Goal: Transaction & Acquisition: Purchase product/service

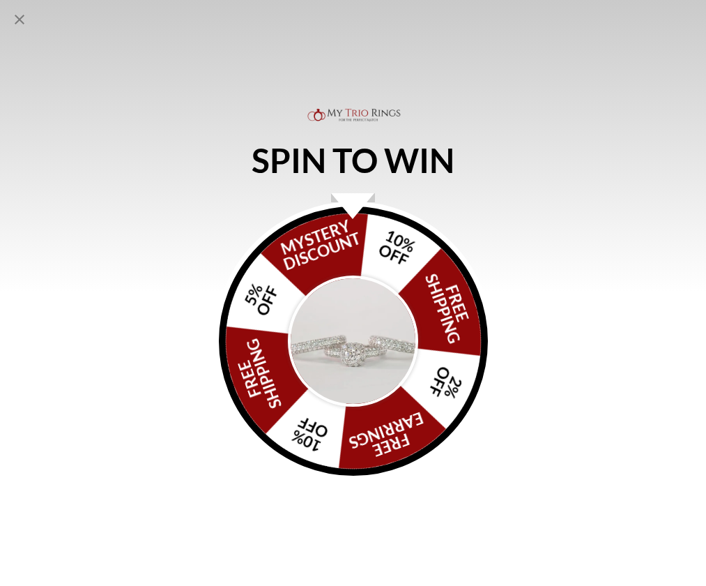
click at [333, 332] on img "Alia popup" at bounding box center [353, 340] width 131 height 131
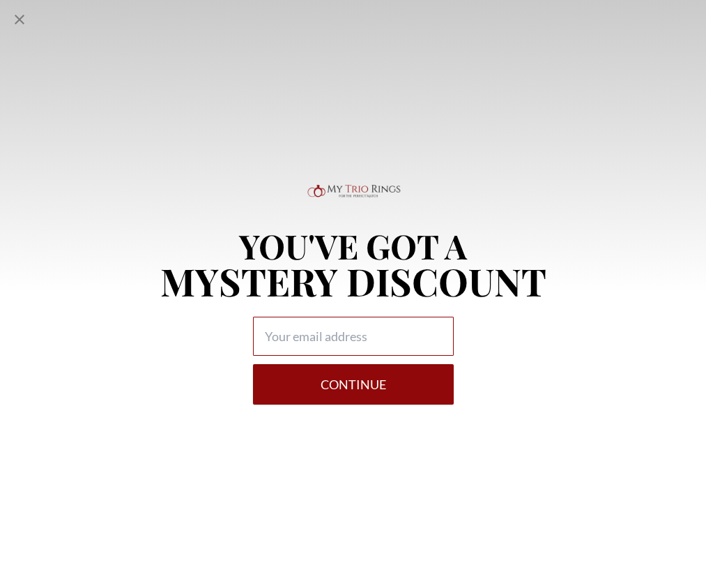
click at [282, 330] on input "Alia popup" at bounding box center [353, 335] width 201 height 39
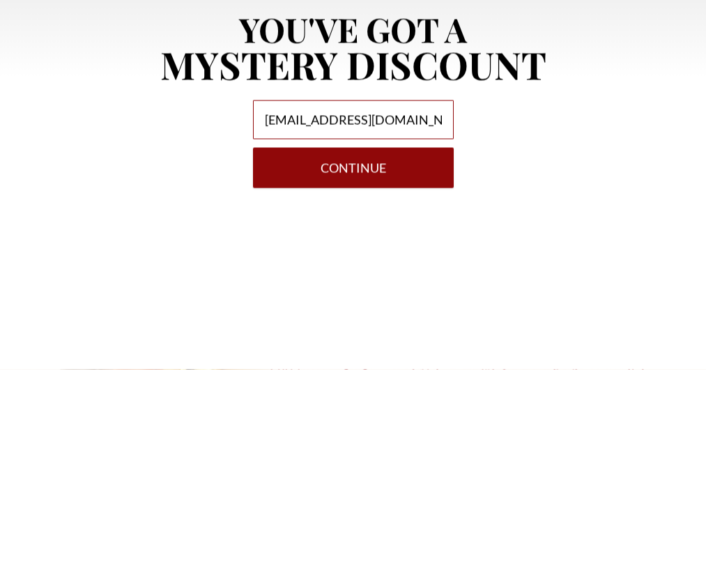
type input "cocojohn5937@gmail.com"
click at [298, 364] on button "Continue" at bounding box center [353, 384] width 201 height 40
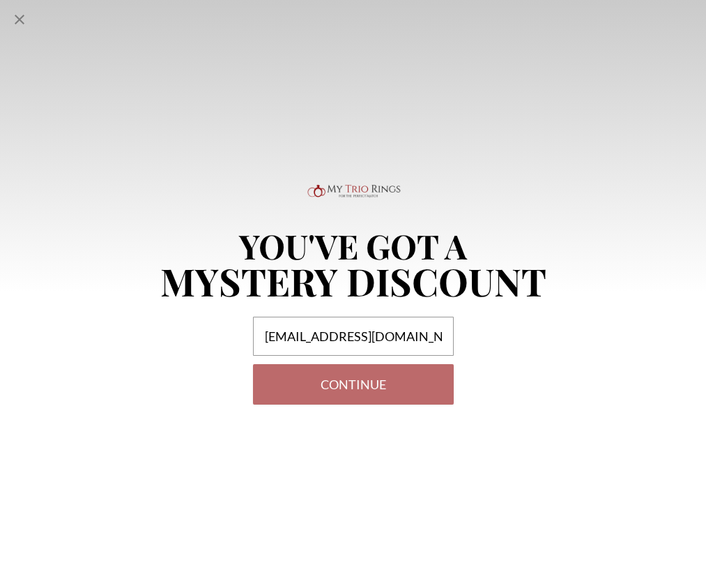
select select "US"
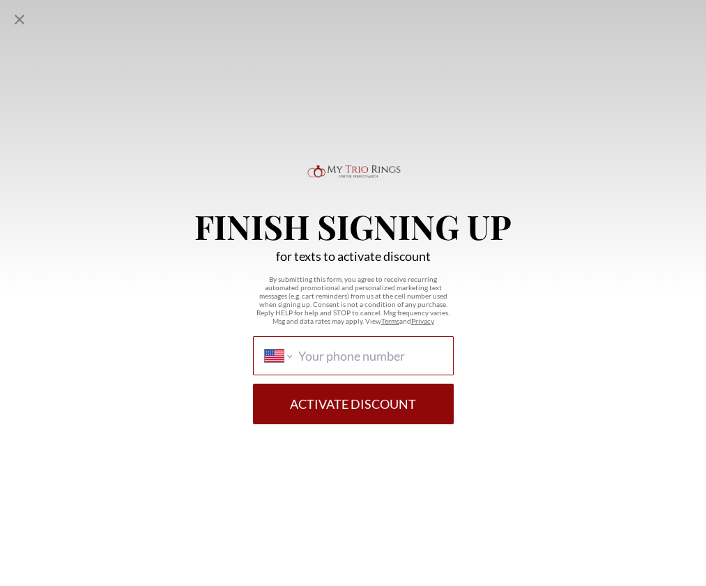
click at [327, 355] on input "International Afghanistan Åland Islands Albania Algeria American Samoa Andorra …" at bounding box center [369, 355] width 143 height 15
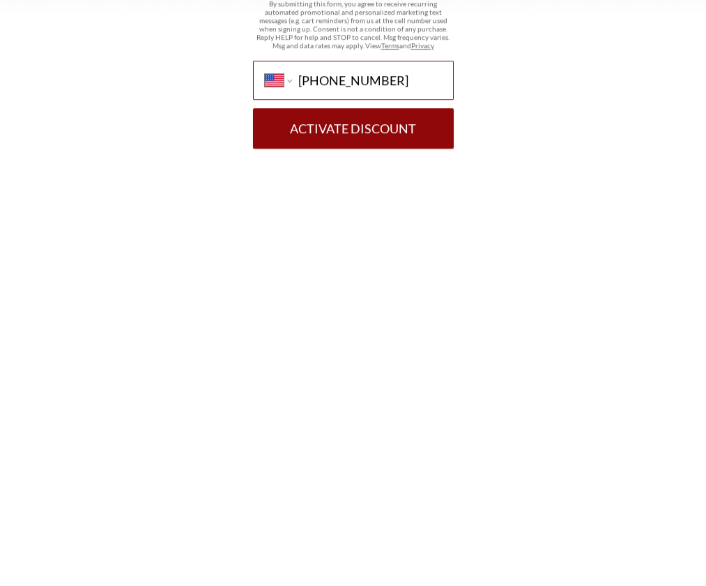
type input "(347) 290-0726"
click at [299, 383] on button "Activate Discount" at bounding box center [353, 403] width 201 height 40
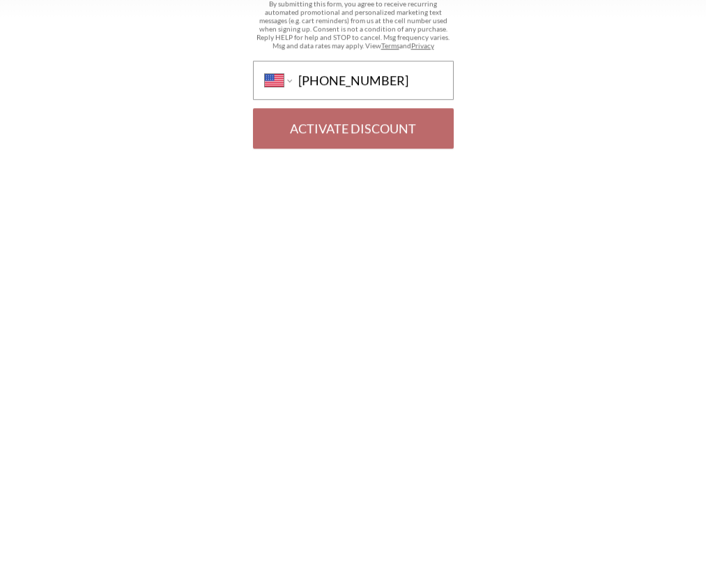
scroll to position [639, 17]
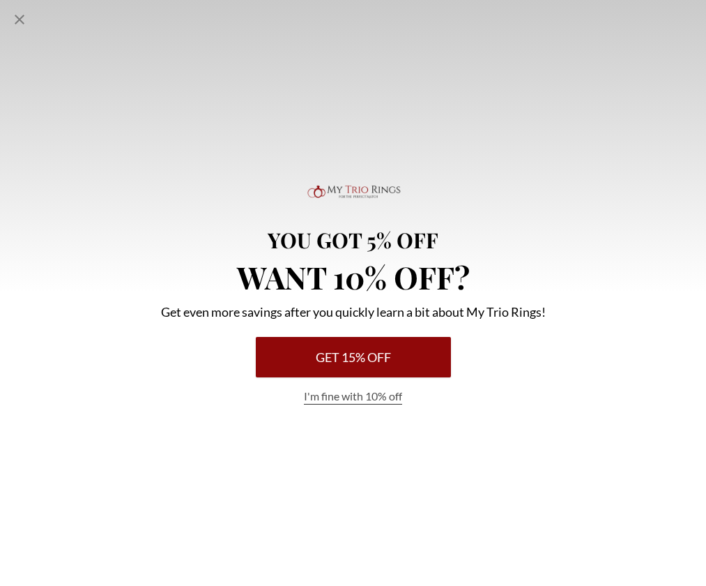
click at [307, 350] on button "Get 15% Off" at bounding box center [353, 357] width 195 height 40
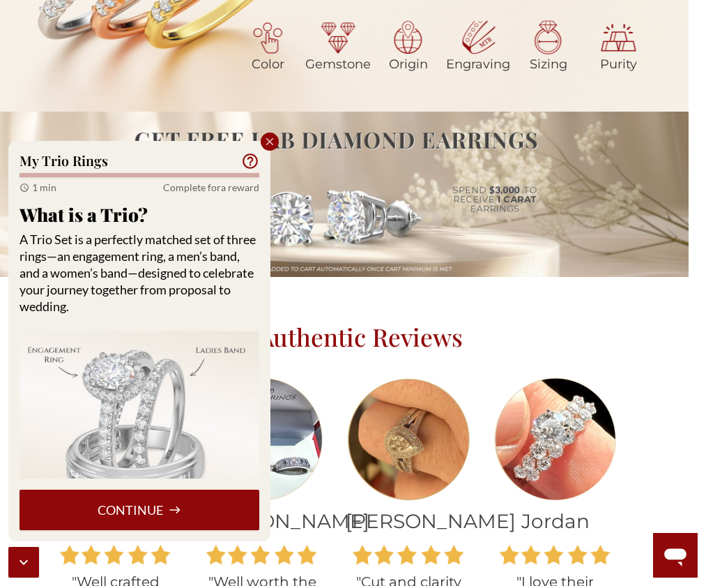
click at [86, 494] on button "Continue" at bounding box center [140, 509] width 240 height 40
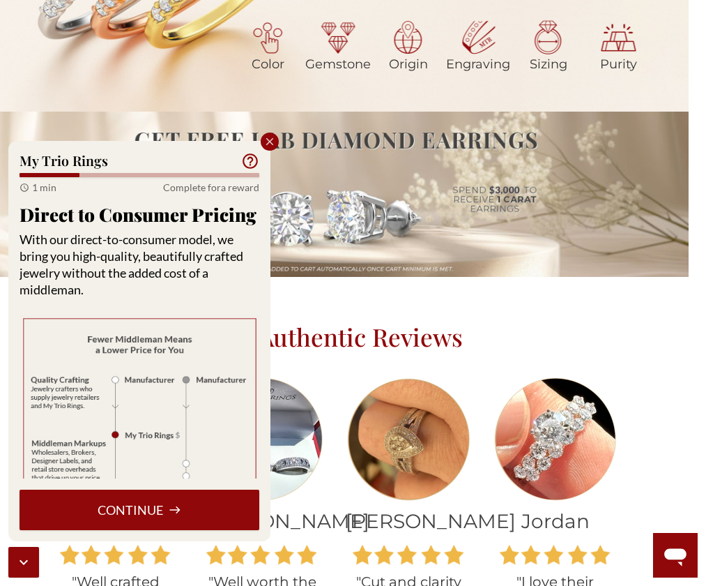
click at [80, 507] on button "Continue" at bounding box center [140, 509] width 240 height 40
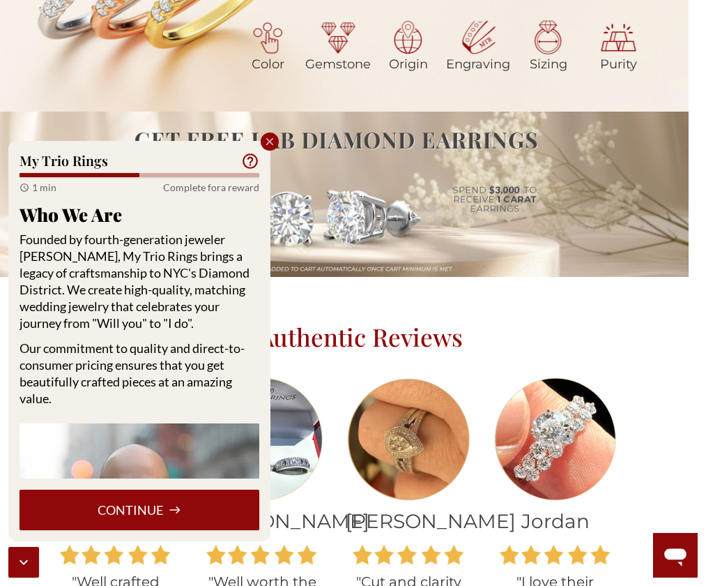
click at [86, 505] on button "Continue" at bounding box center [140, 509] width 240 height 40
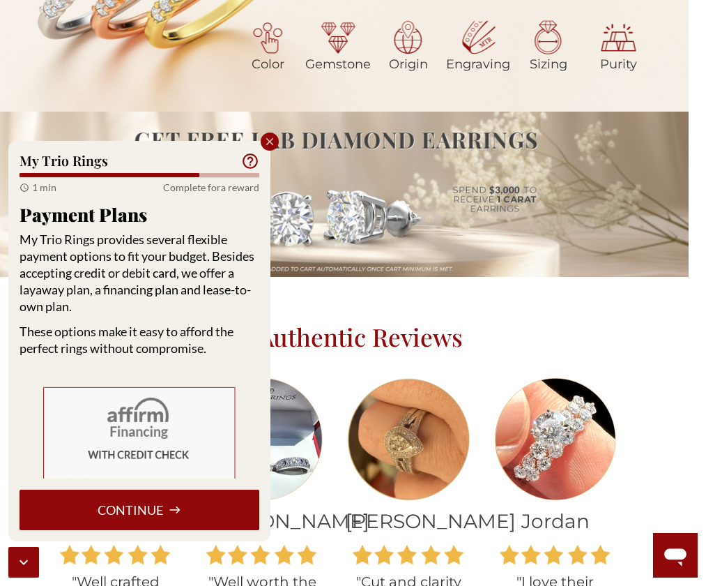
click at [82, 502] on button "Continue" at bounding box center [140, 509] width 240 height 40
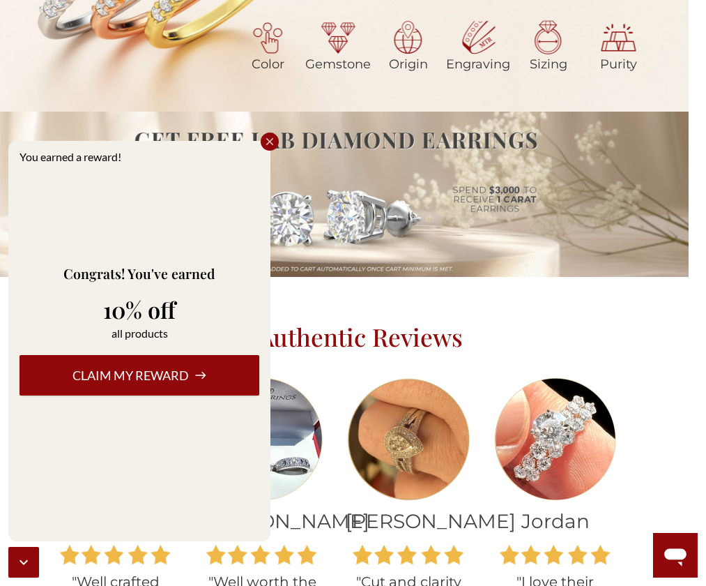
click at [56, 363] on button "Claim my reward" at bounding box center [140, 375] width 240 height 40
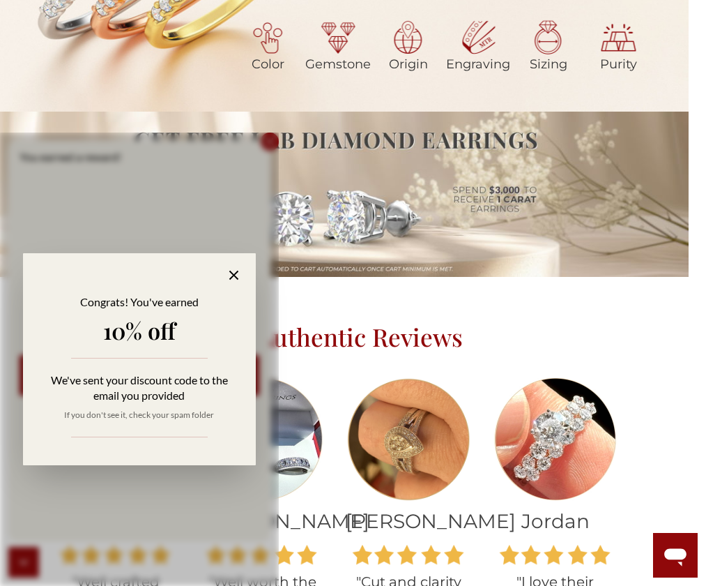
click at [100, 441] on div "Congrats! You've earned 10% off We've sent your discount code to the email you …" at bounding box center [139, 372] width 204 height 157
click at [242, 269] on icon at bounding box center [234, 275] width 16 height 16
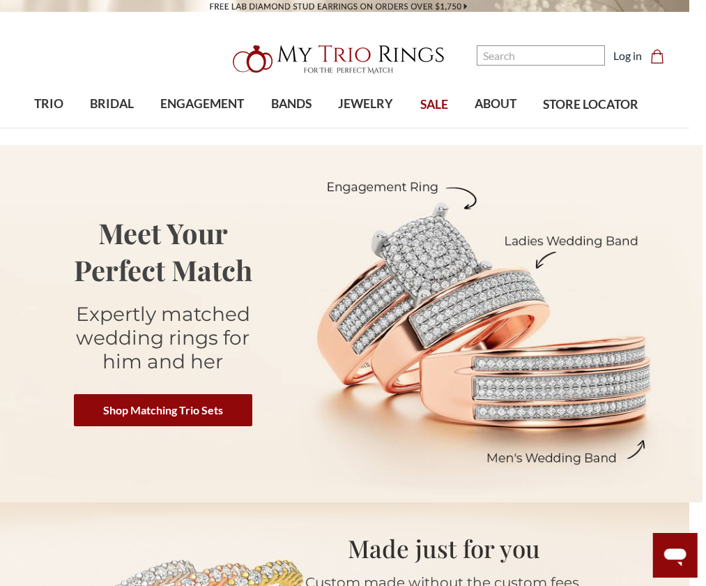
scroll to position [0, 17]
click at [123, 404] on link "Shop Matching Trio Sets" at bounding box center [162, 410] width 178 height 32
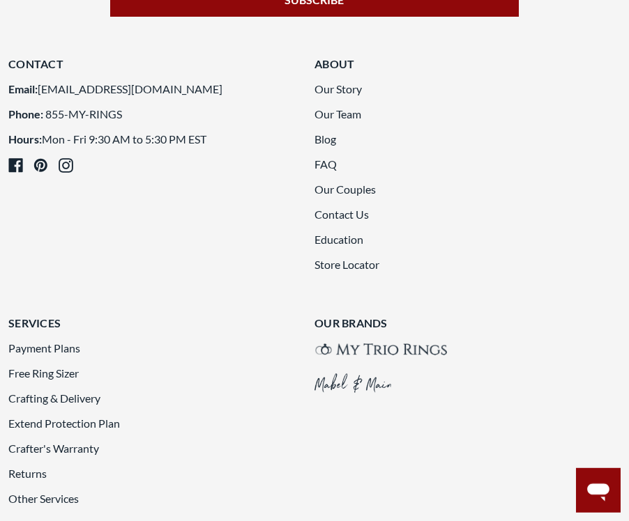
scroll to position [2767, 15]
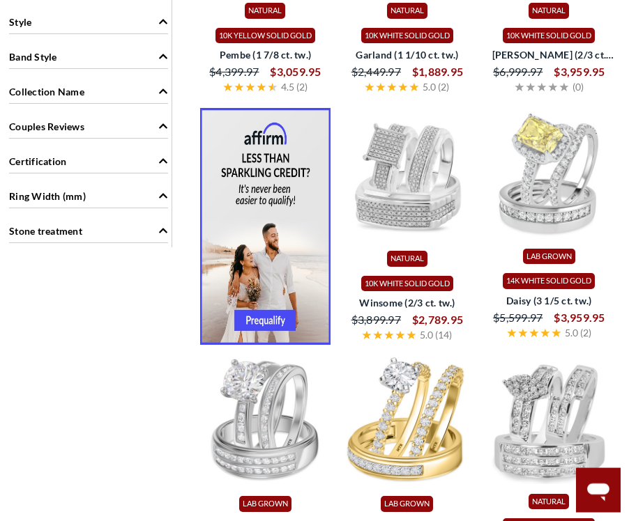
scroll to position [1483, 14]
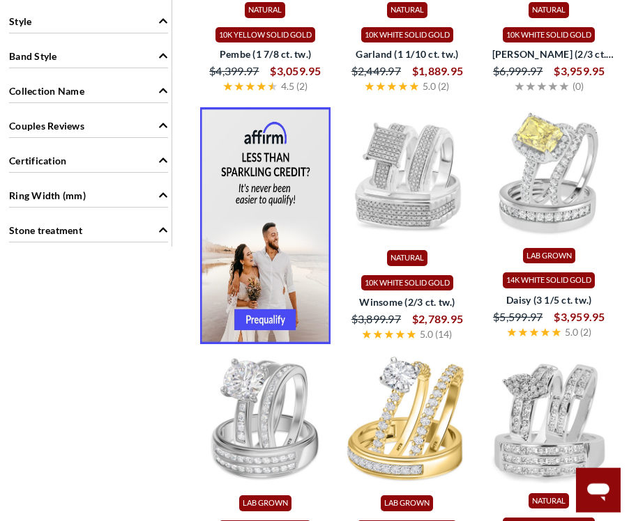
click at [375, 238] on img at bounding box center [407, 172] width 130 height 130
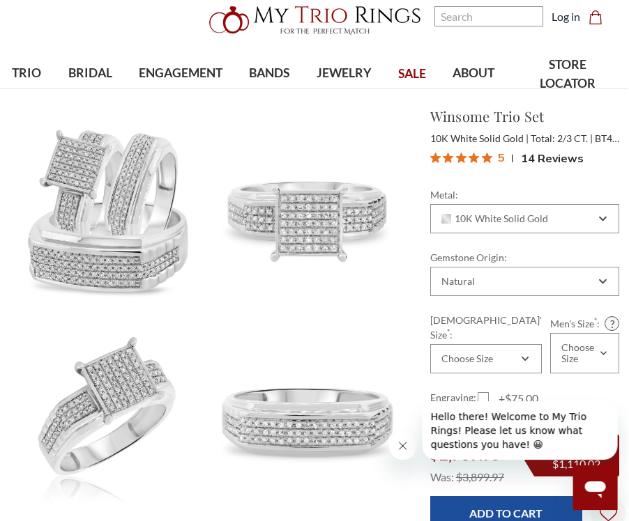
scroll to position [39, 3]
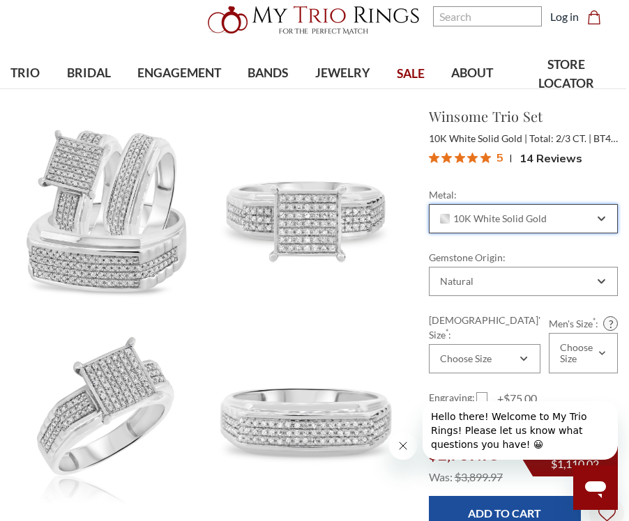
click at [558, 216] on div "10K White Solid Gold" at bounding box center [516, 218] width 156 height 11
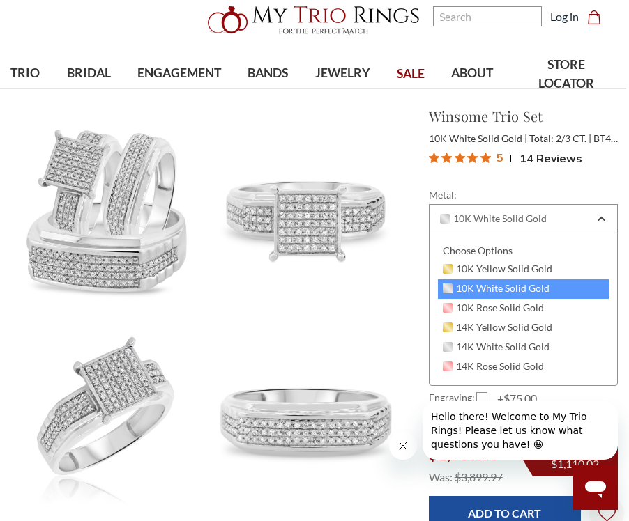
click at [553, 341] on div "14K White Solid Gold" at bounding box center [523, 348] width 171 height 20
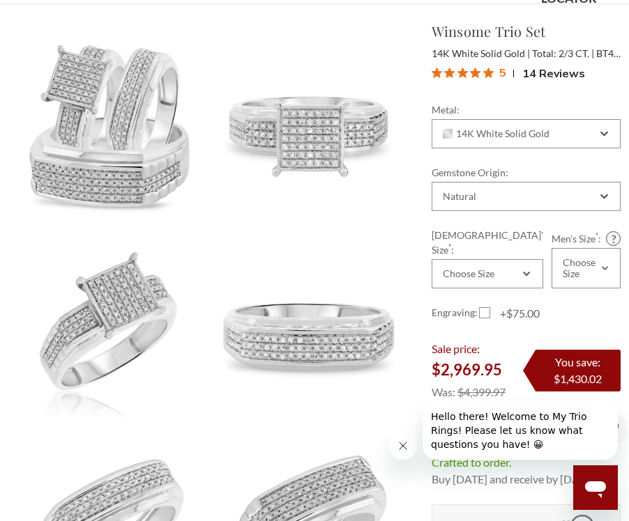
scroll to position [123, 0]
click at [525, 412] on input "Add to Cart" at bounding box center [507, 429] width 153 height 34
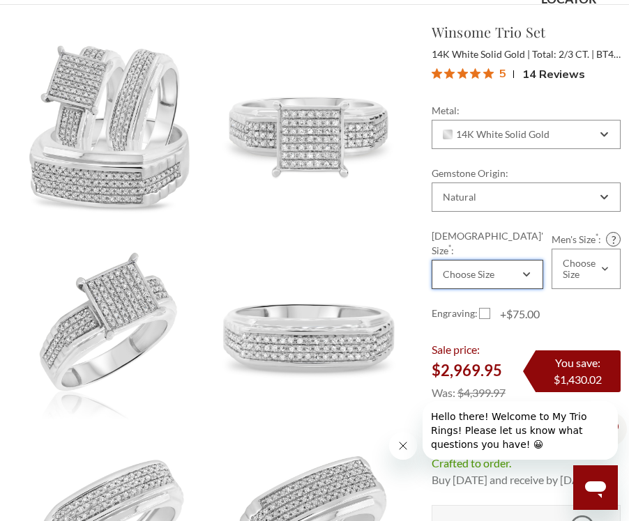
click at [488, 269] on div "Choose Size" at bounding box center [469, 274] width 52 height 11
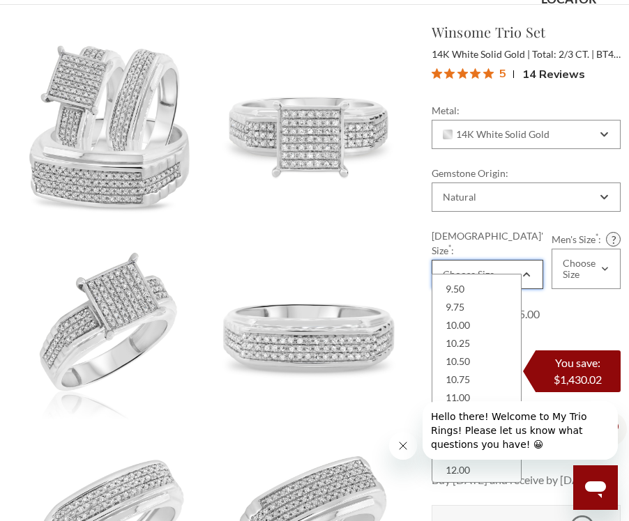
scroll to position [489, 0]
click at [478, 316] on div "9.75" at bounding box center [477, 310] width 72 height 18
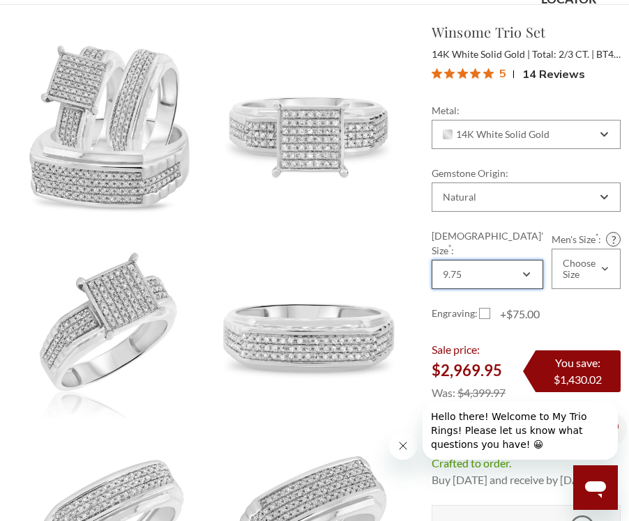
click at [484, 269] on div "9.75" at bounding box center [480, 274] width 79 height 11
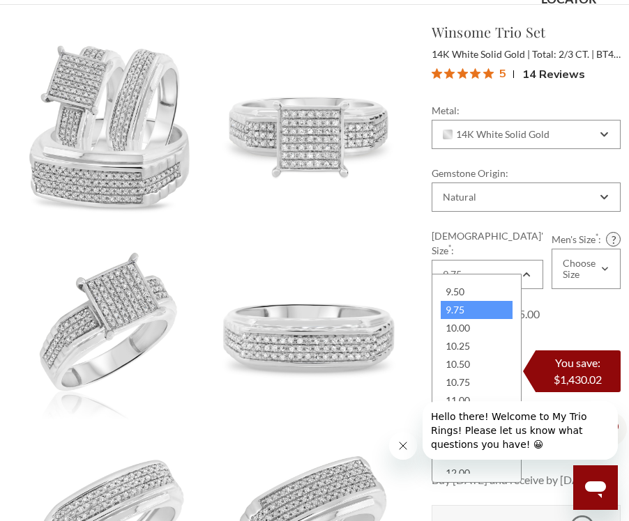
click at [478, 321] on div "10.00" at bounding box center [477, 328] width 72 height 18
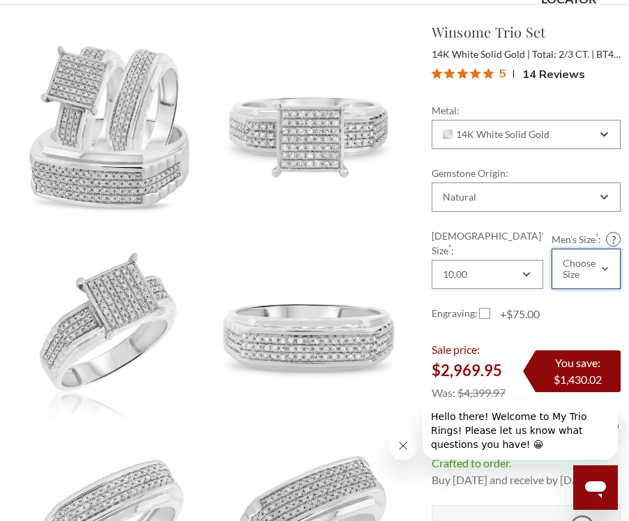
click at [581, 249] on div "Choose Size" at bounding box center [585, 269] width 69 height 40
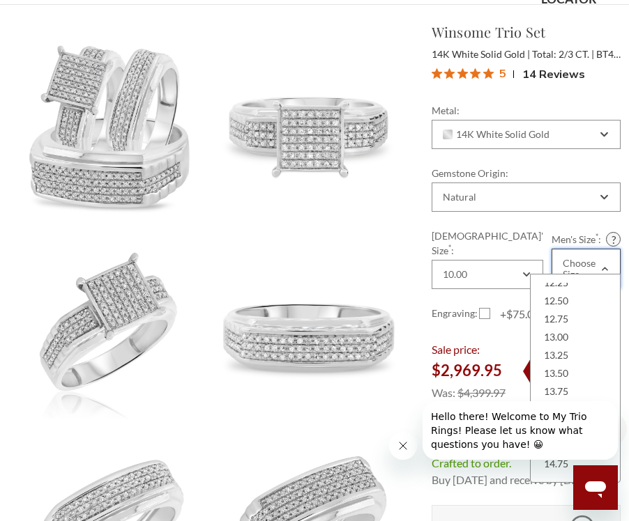
scroll to position [481, 0]
click at [563, 353] on div "13.25" at bounding box center [575, 355] width 72 height 18
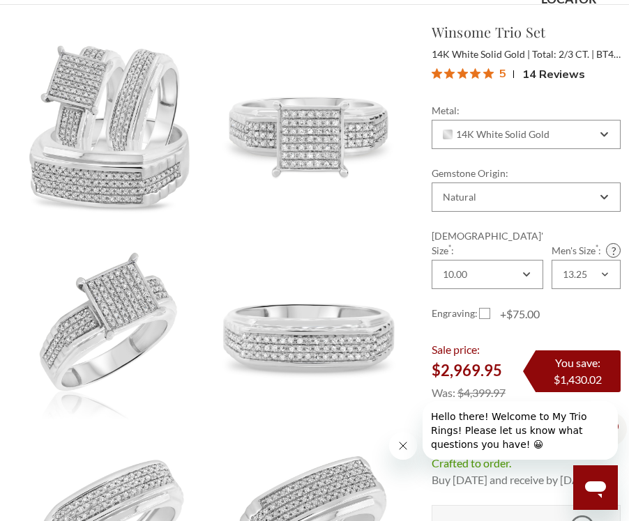
click at [539, 413] on input "Add to Cart" at bounding box center [507, 429] width 153 height 34
type input "Add to Cart"
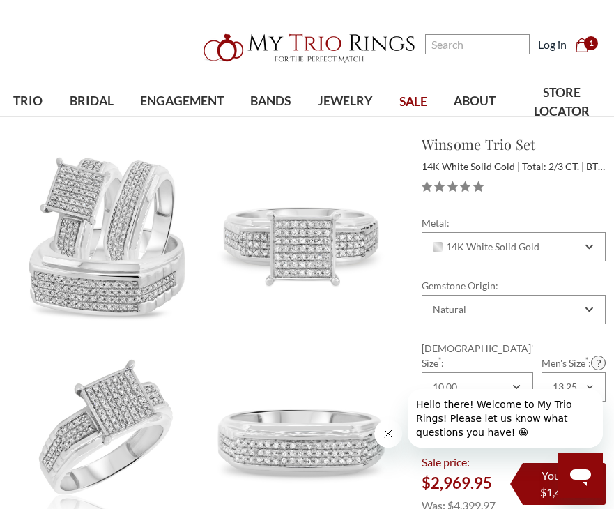
scroll to position [12, 0]
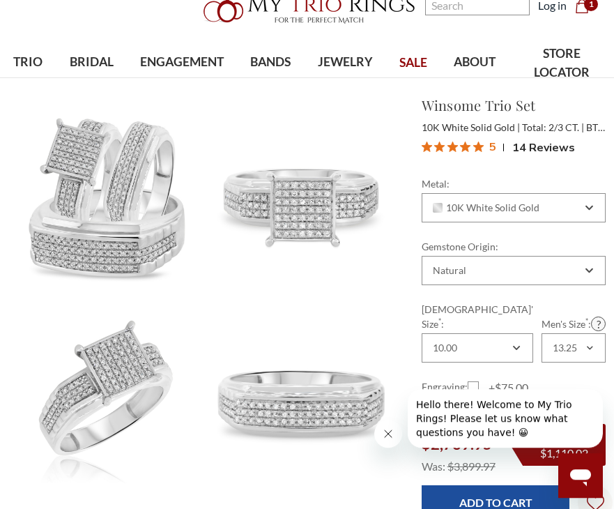
scroll to position [44, 0]
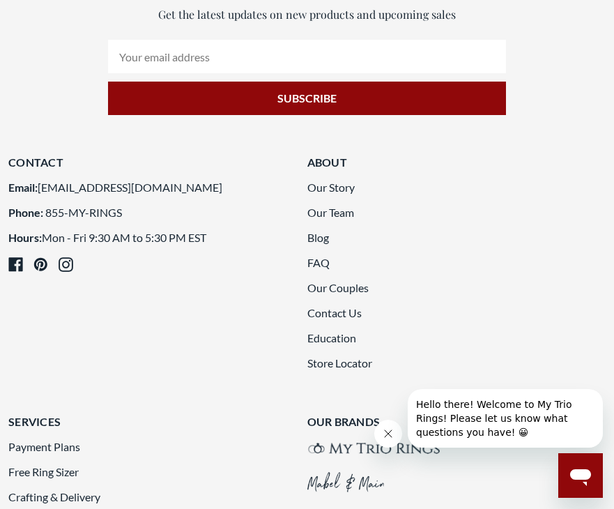
scroll to position [2878, 0]
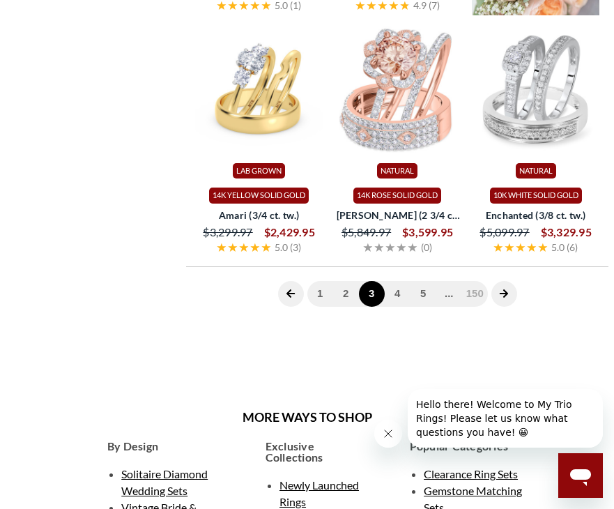
scroll to position [583, 0]
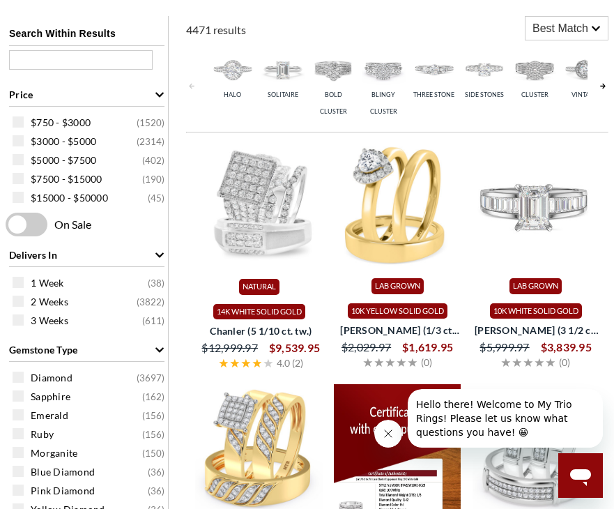
click at [598, 258] on img at bounding box center [535, 205] width 127 height 127
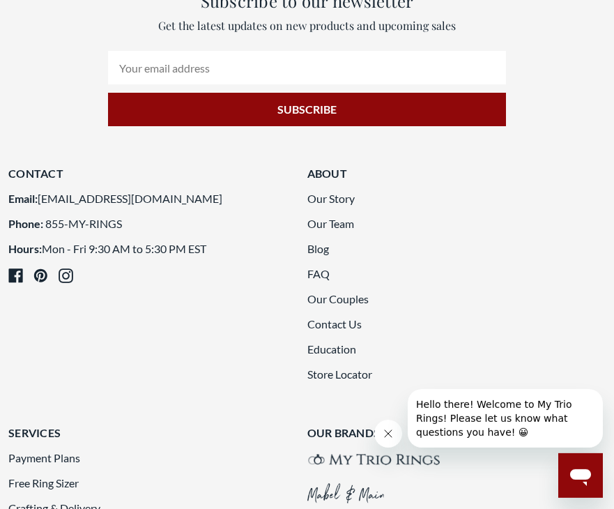
scroll to position [2889, 0]
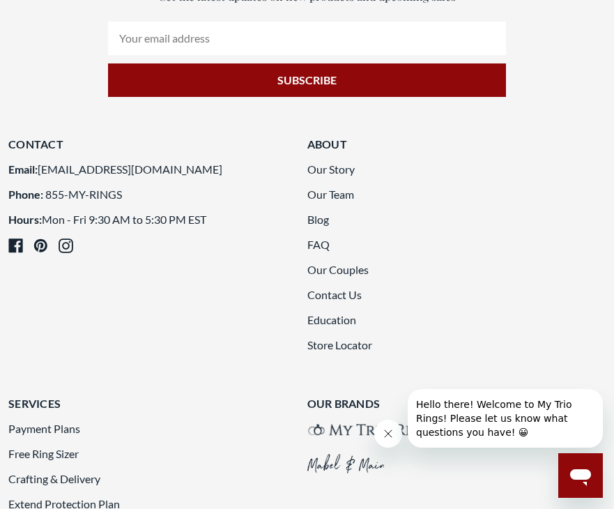
scroll to position [2887, 0]
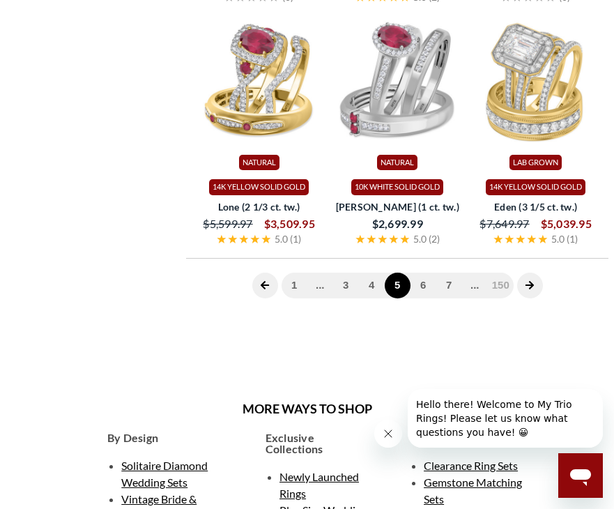
scroll to position [583, 0]
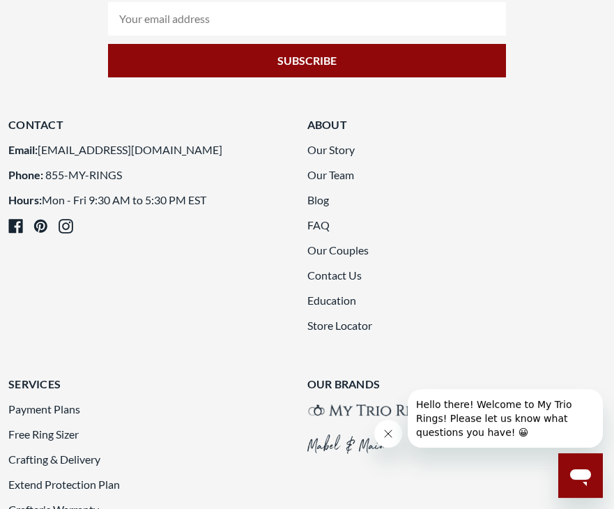
scroll to position [2915, 0]
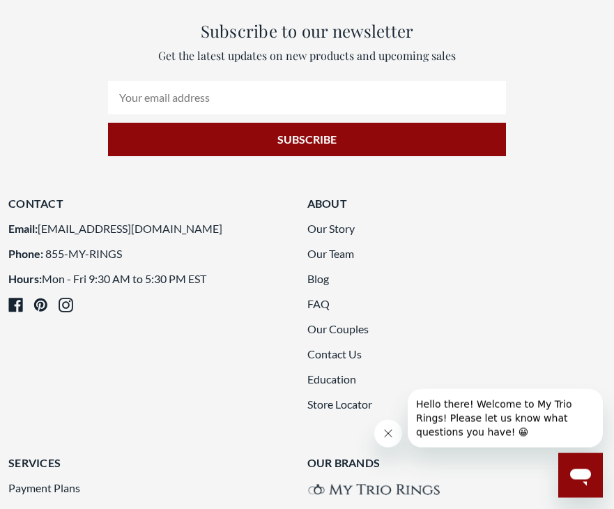
scroll to position [2839, 0]
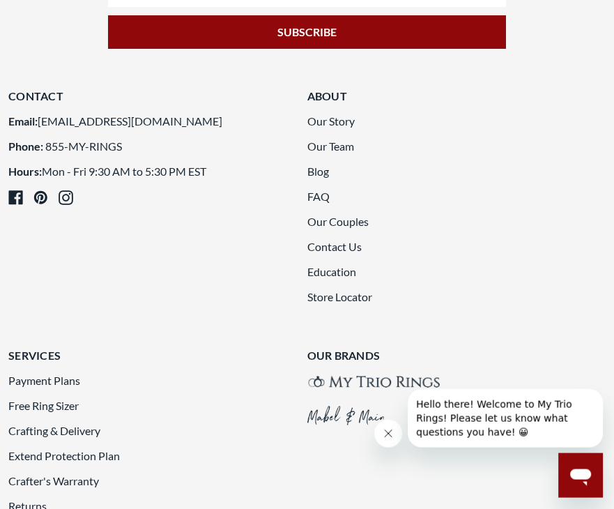
scroll to position [2944, 6]
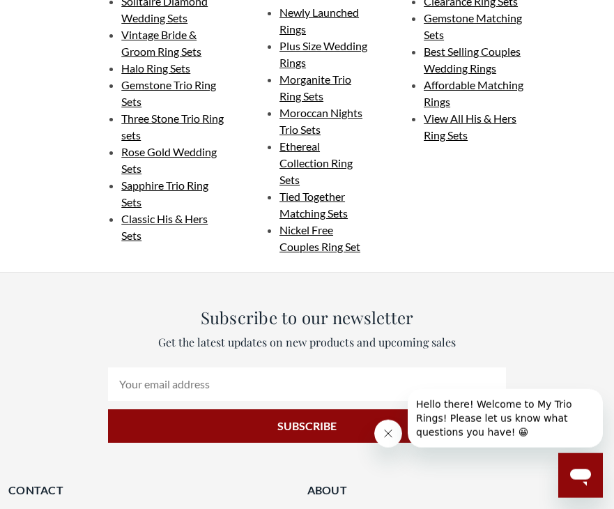
scroll to position [2549, 0]
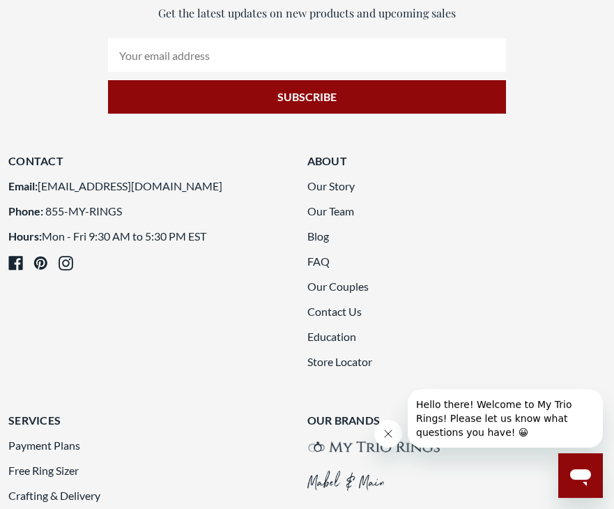
scroll to position [2884, 0]
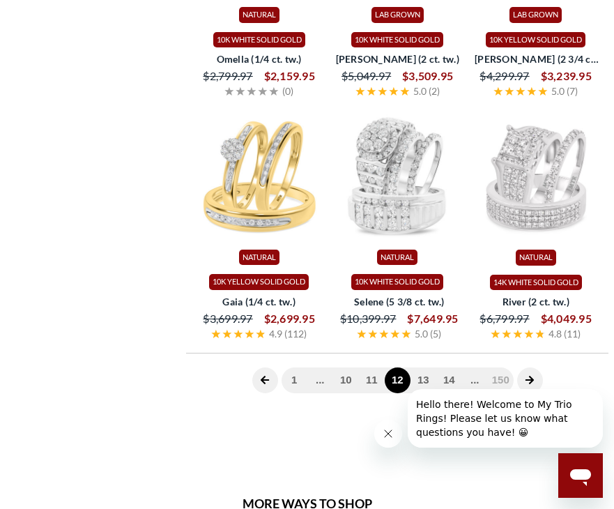
scroll to position [2106, 0]
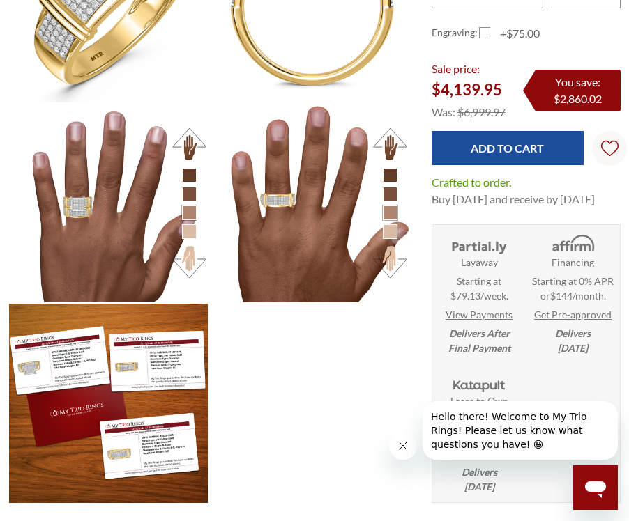
scroll to position [1243, 0]
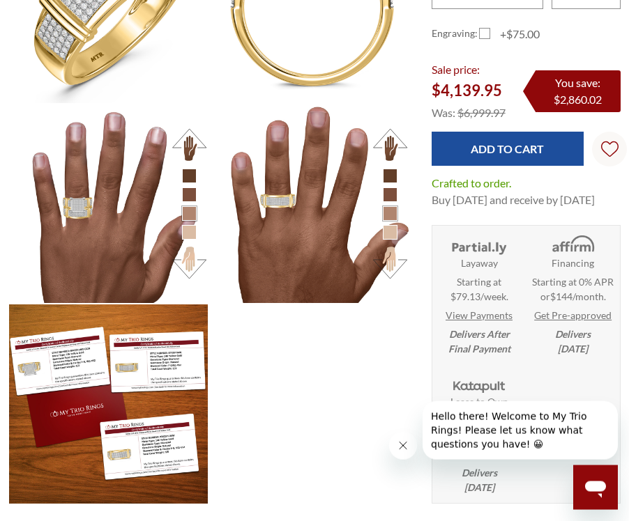
click at [576, 256] on img at bounding box center [573, 245] width 60 height 22
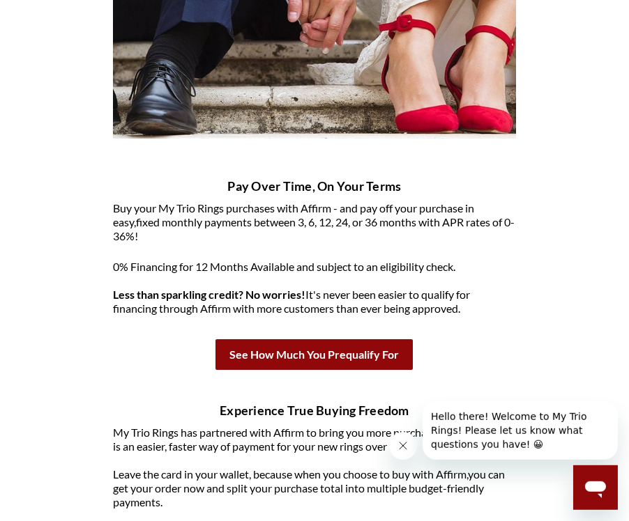
scroll to position [409, 6]
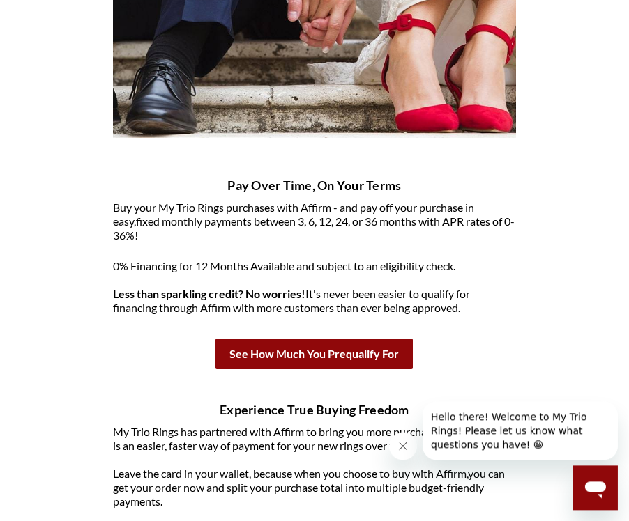
click at [289, 360] on b "See How Much You Prequalify For" at bounding box center [313, 354] width 197 height 31
click at [282, 356] on b "See How Much You Prequalify For" at bounding box center [313, 354] width 197 height 31
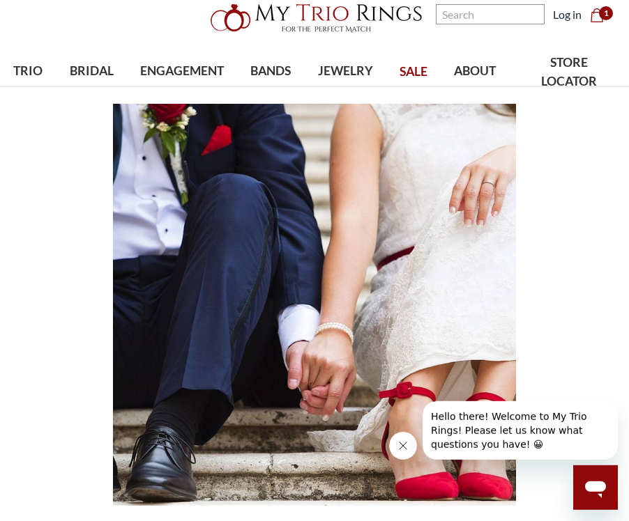
scroll to position [0, 14]
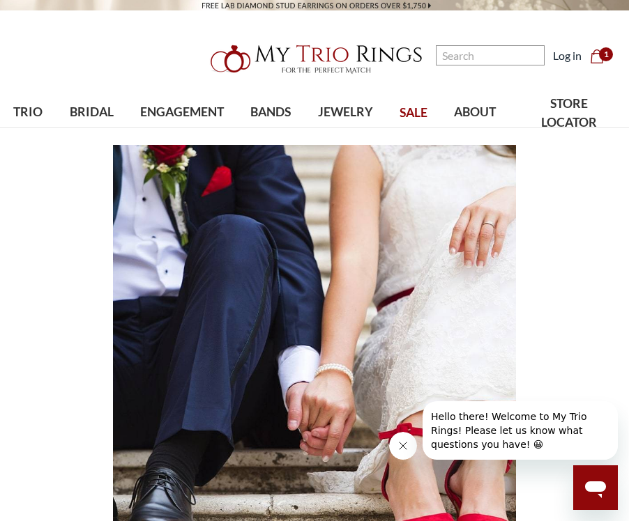
click at [599, 55] on span "1" at bounding box center [606, 54] width 14 height 14
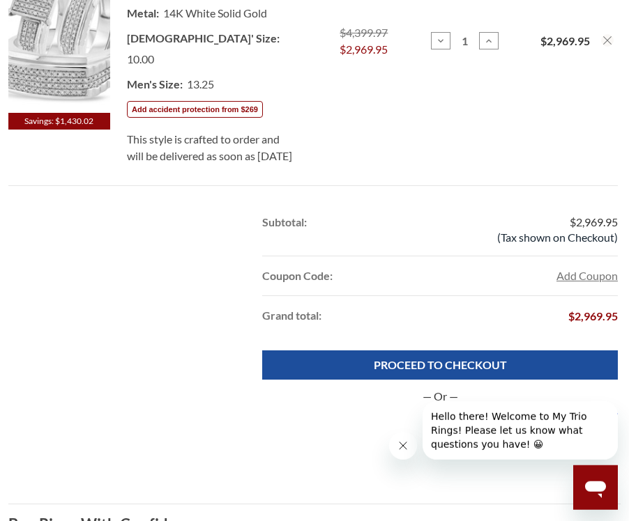
scroll to position [483, 0]
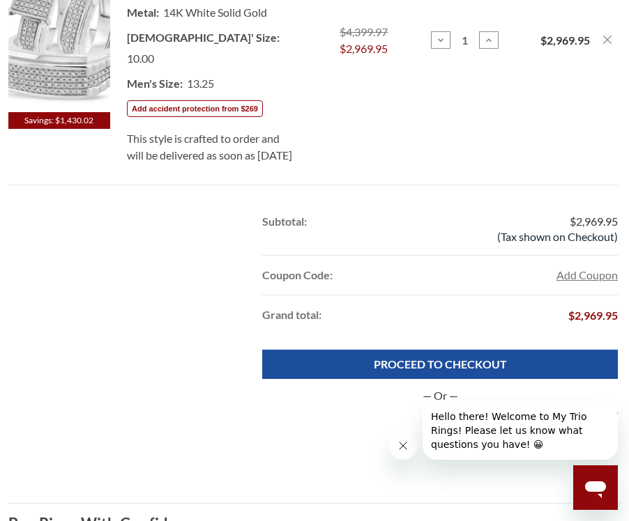
click at [480, 363] on link "PROCEED TO CHECKOUT" at bounding box center [440, 364] width 356 height 29
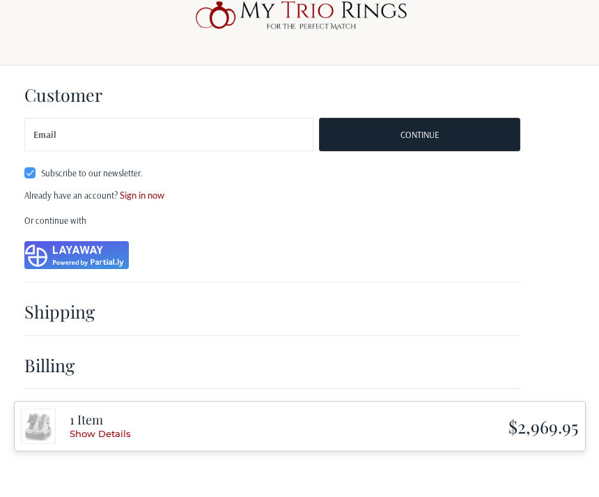
scroll to position [1, 0]
